Goal: Information Seeking & Learning: Understand process/instructions

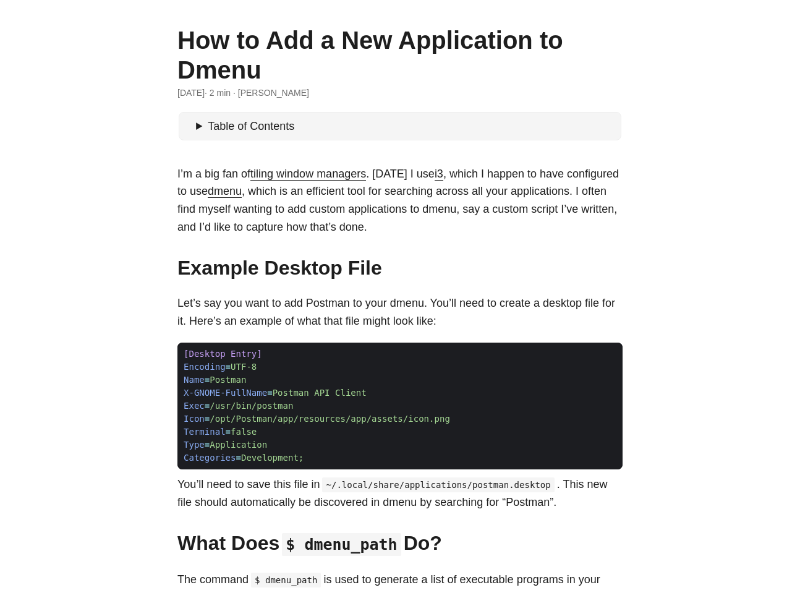
scroll to position [70, 0]
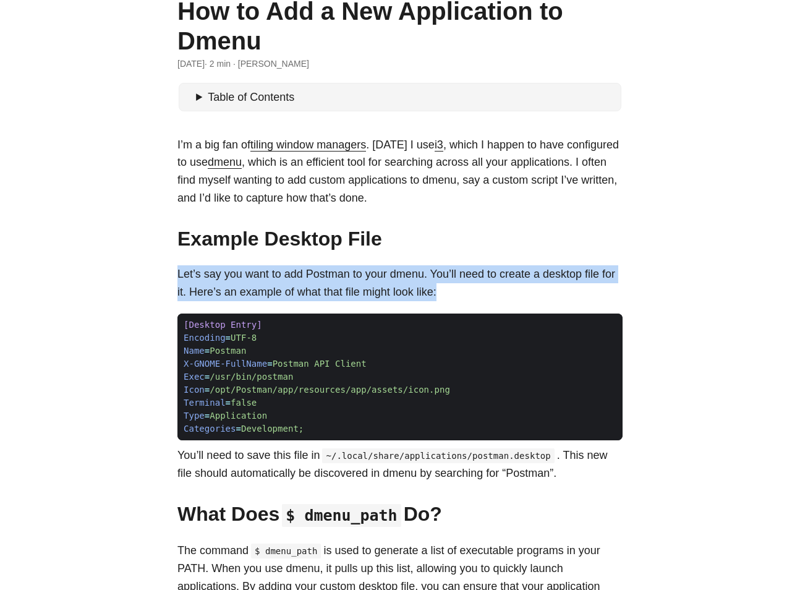
drag, startPoint x: 179, startPoint y: 270, endPoint x: 583, endPoint y: 294, distance: 404.4
click at [583, 294] on p "Let’s say you want to add Postman to your dmenu. You’ll need to create a deskto…" at bounding box center [399, 283] width 445 height 36
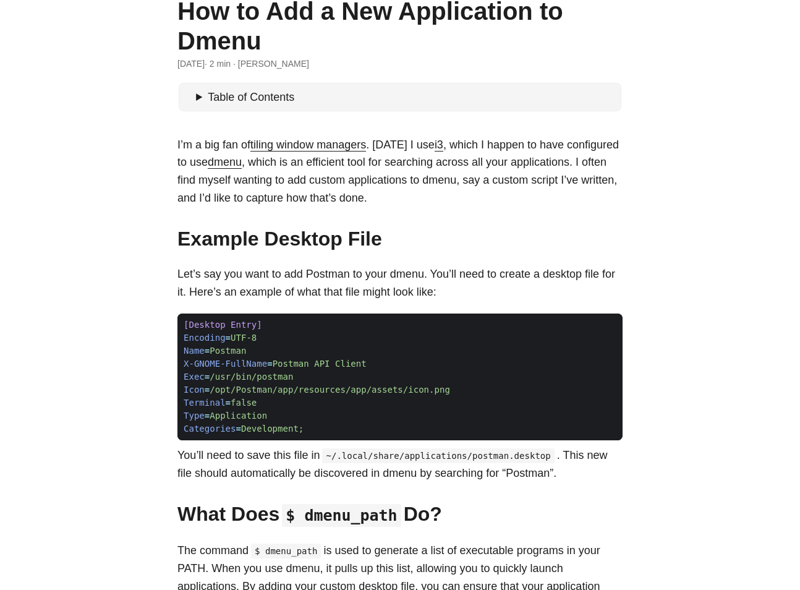
click at [584, 294] on p "Let’s say you want to add Postman to your dmenu. You’ll need to create a deskto…" at bounding box center [399, 283] width 445 height 36
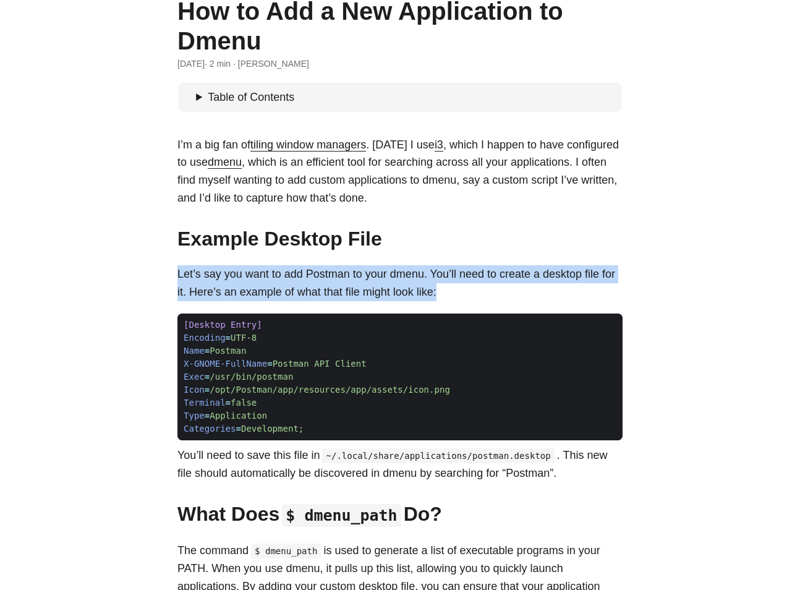
drag, startPoint x: 583, startPoint y: 294, endPoint x: 16, endPoint y: 262, distance: 567.9
click at [16, 262] on body "[PERSON_NAME] Home About Posts Tags Archive Resume" at bounding box center [400, 479] width 800 height 1098
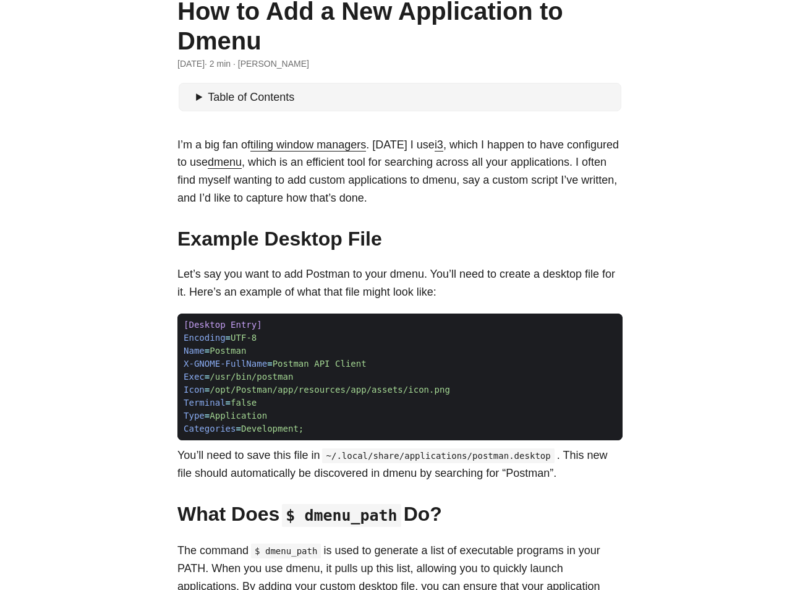
click at [95, 275] on body "[PERSON_NAME] Home About Posts Tags Archive Resume" at bounding box center [400, 479] width 800 height 1098
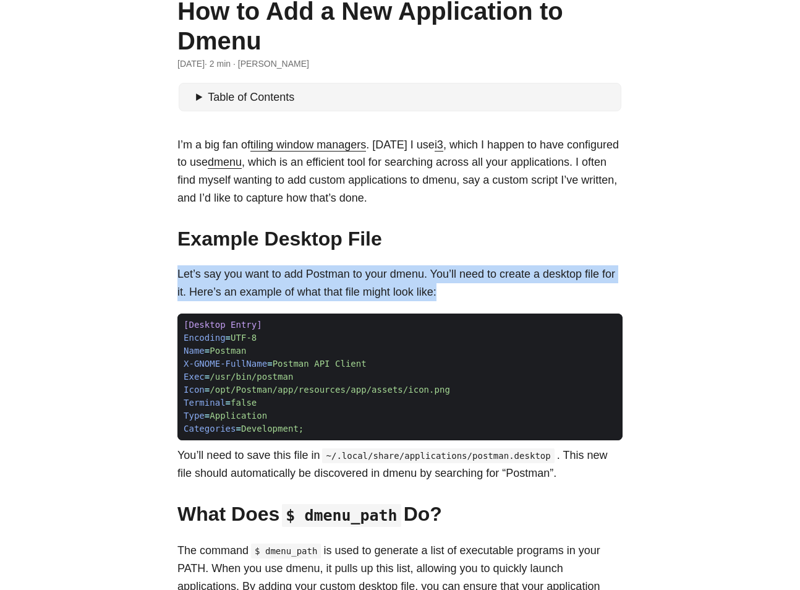
drag, startPoint x: 109, startPoint y: 276, endPoint x: 569, endPoint y: 299, distance: 460.6
click at [569, 299] on body "[PERSON_NAME] Home About Posts Tags Archive Resume" at bounding box center [400, 479] width 800 height 1098
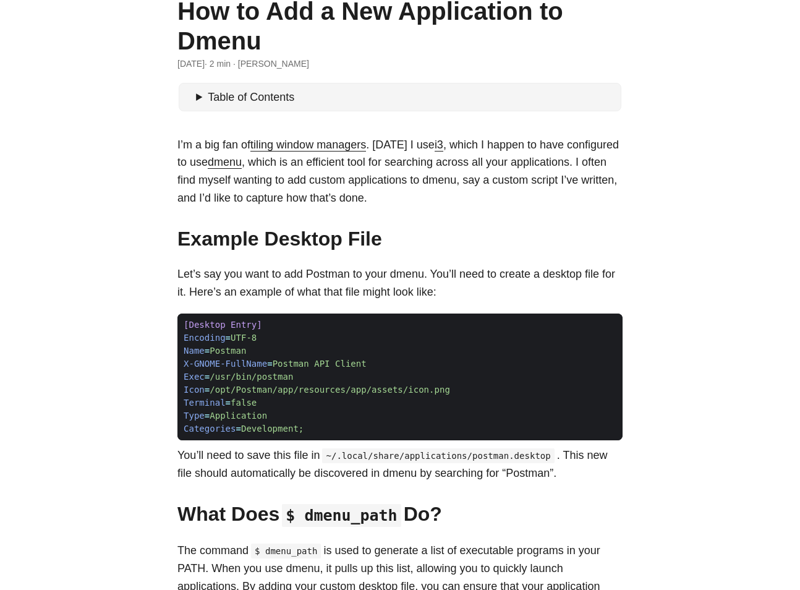
click at [569, 299] on p "Let’s say you want to add Postman to your dmenu. You’ll need to create a deskto…" at bounding box center [399, 283] width 445 height 36
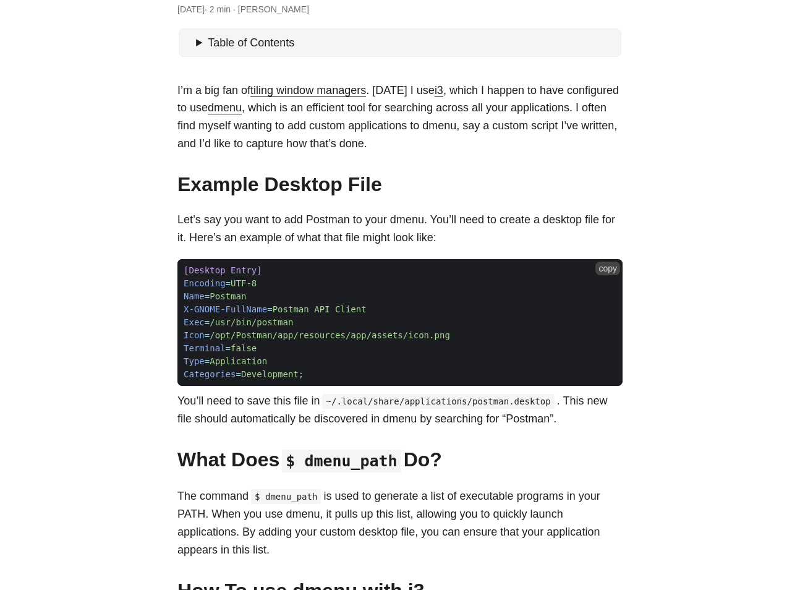
scroll to position [103, 0]
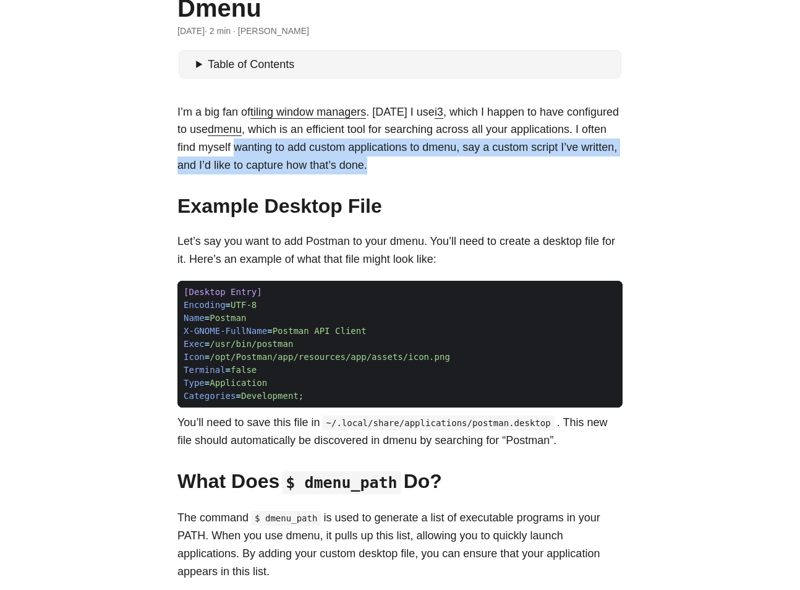
drag, startPoint x: 356, startPoint y: 147, endPoint x: 587, endPoint y: 161, distance: 231.0
click at [587, 161] on p "I’m a big fan of tiling window managers . [DATE] I use i3 , which I happen to h…" at bounding box center [399, 138] width 445 height 71
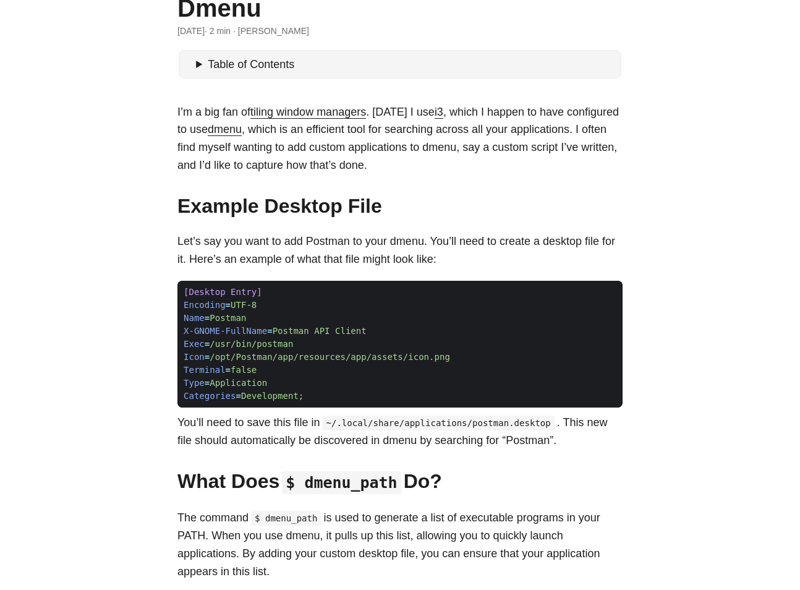
click at [589, 172] on p "I’m a big fan of tiling window managers . [DATE] I use i3 , which I happen to h…" at bounding box center [399, 138] width 445 height 71
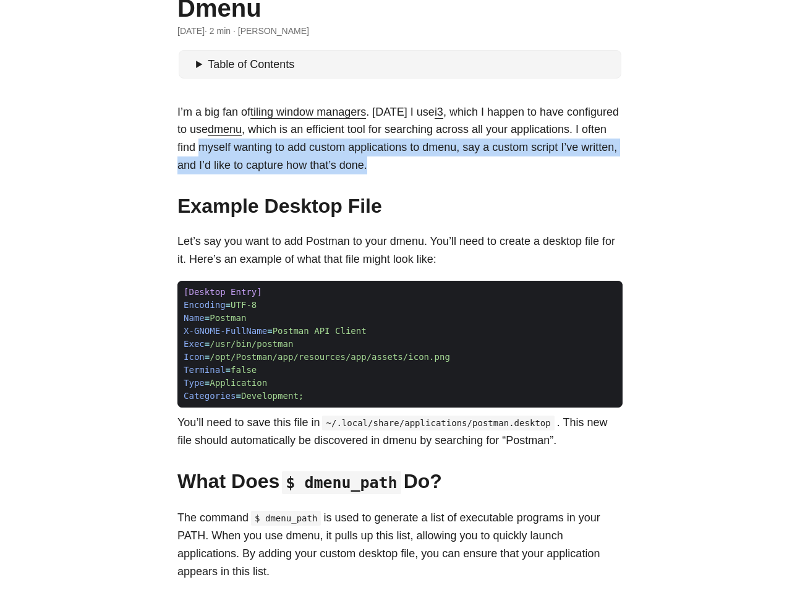
drag, startPoint x: 582, startPoint y: 165, endPoint x: 317, endPoint y: 146, distance: 265.9
click at [317, 146] on p "I’m a big fan of tiling window managers . [DATE] I use i3 , which I happen to h…" at bounding box center [399, 138] width 445 height 71
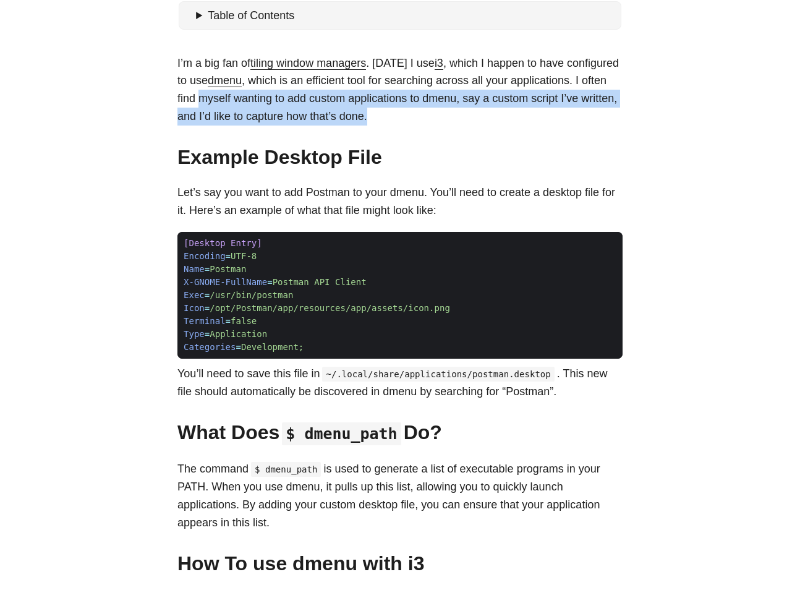
scroll to position [174, 0]
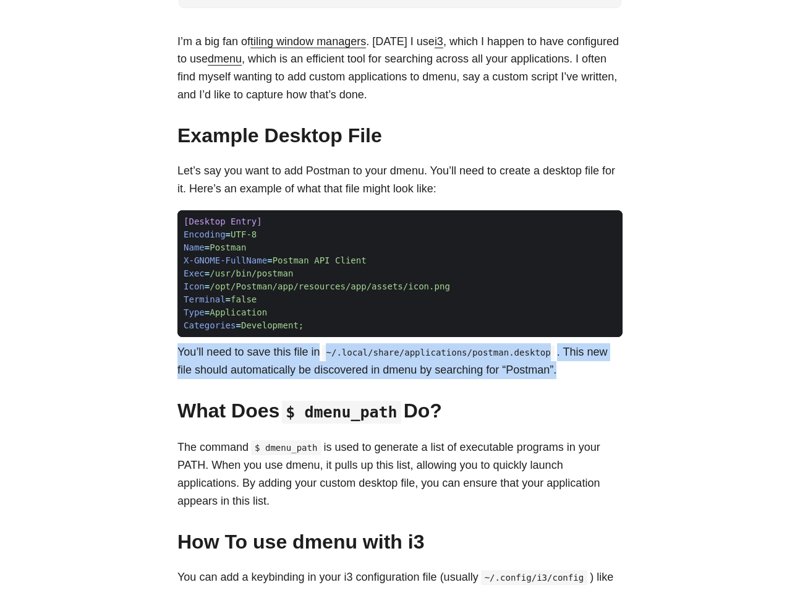
drag, startPoint x: 259, startPoint y: 386, endPoint x: 176, endPoint y: 351, distance: 89.8
click at [176, 351] on main "How to Add a New Application to Dmenu [DATE] · 2 min · [PERSON_NAME] Table of C…" at bounding box center [400, 375] width 475 height 1024
click at [181, 354] on p "You’ll need to save this file in ~/.local/share/applications/postman.desktop . …" at bounding box center [399, 361] width 445 height 36
drag, startPoint x: 179, startPoint y: 352, endPoint x: 271, endPoint y: 404, distance: 105.4
click at [271, 404] on div "I’m a big fan of tiling window managers . [DATE] I use i3 , which I happen to h…" at bounding box center [399, 381] width 445 height 696
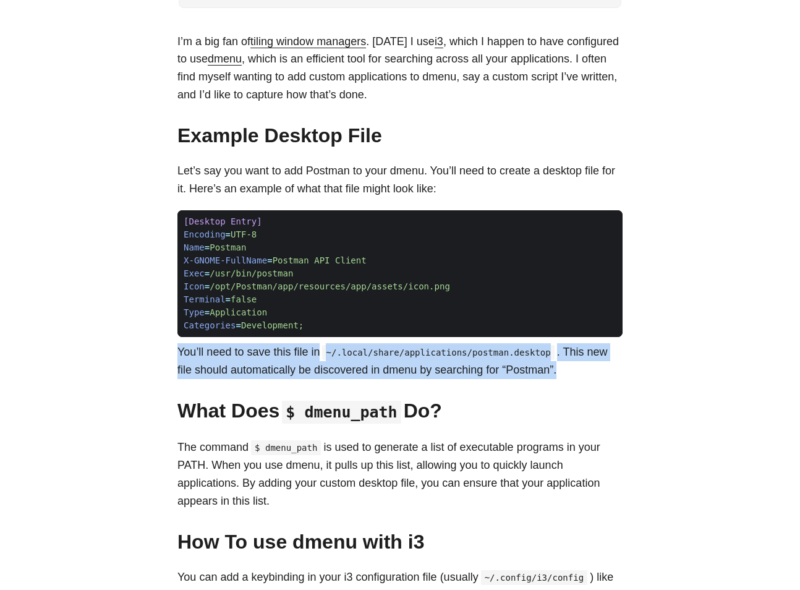
click at [262, 379] on p "You’ll need to save this file in ~/.local/share/applications/postman.desktop . …" at bounding box center [399, 361] width 445 height 36
